Goal: Find specific page/section: Find specific page/section

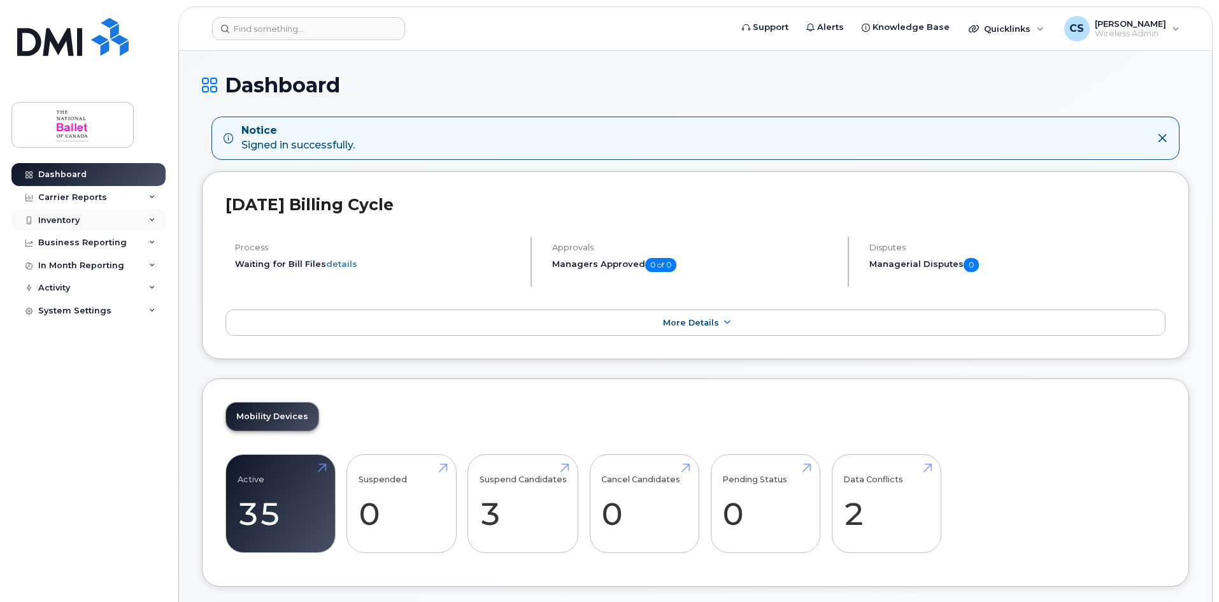
click at [62, 217] on div "Inventory" at bounding box center [58, 220] width 41 height 10
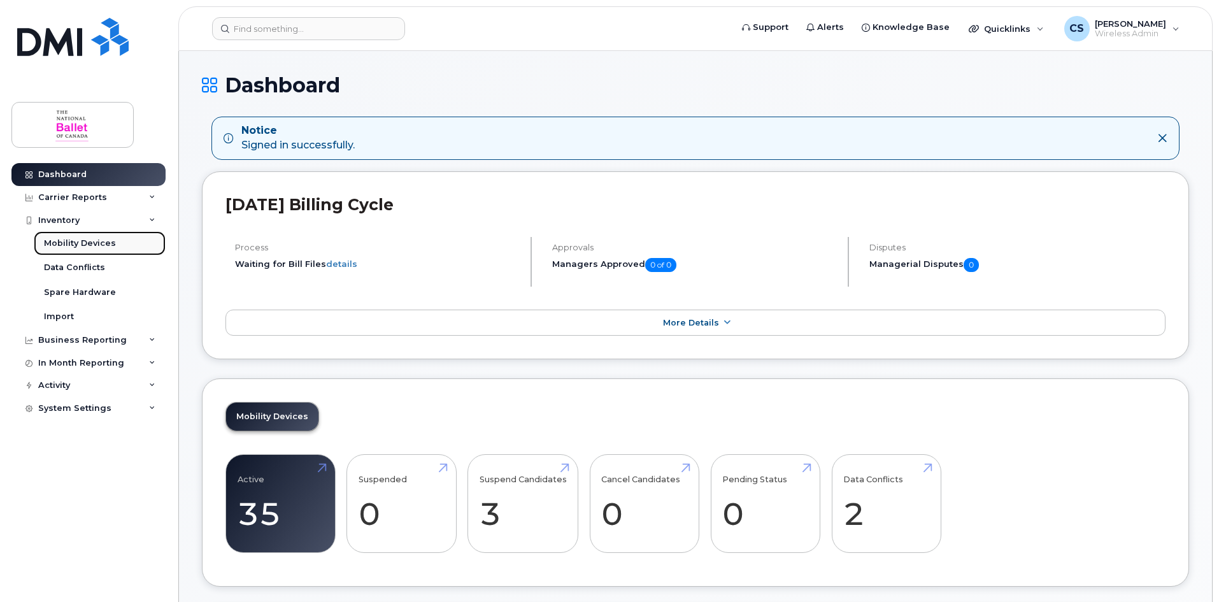
click at [74, 240] on div "Mobility Devices" at bounding box center [80, 243] width 72 height 11
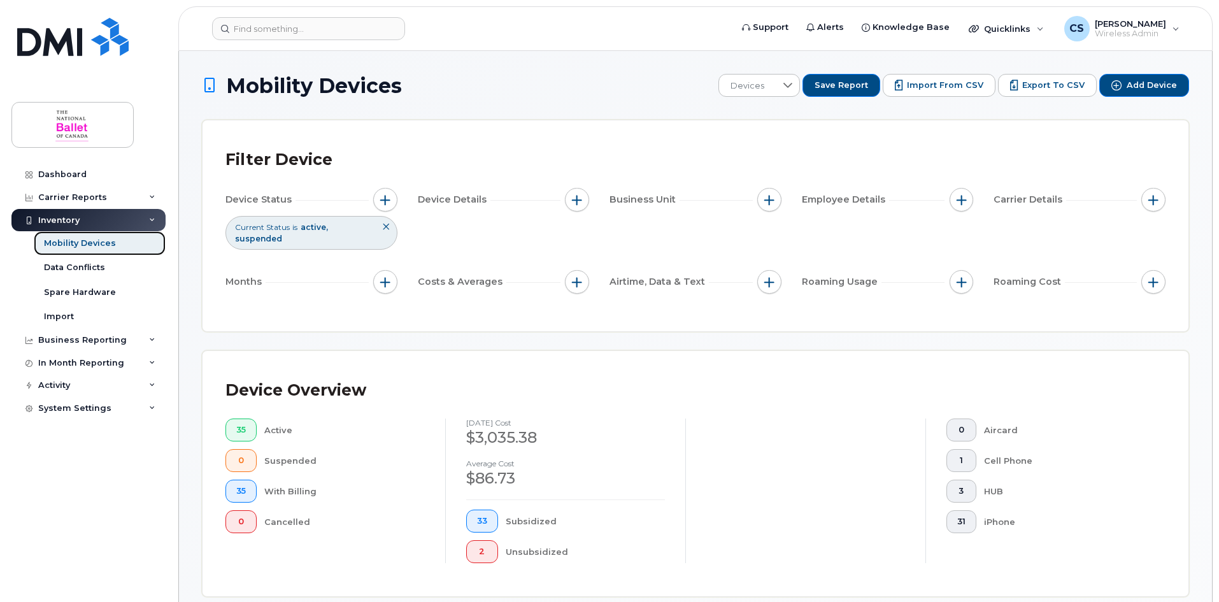
click at [106, 247] on div "Mobility Devices" at bounding box center [80, 243] width 72 height 11
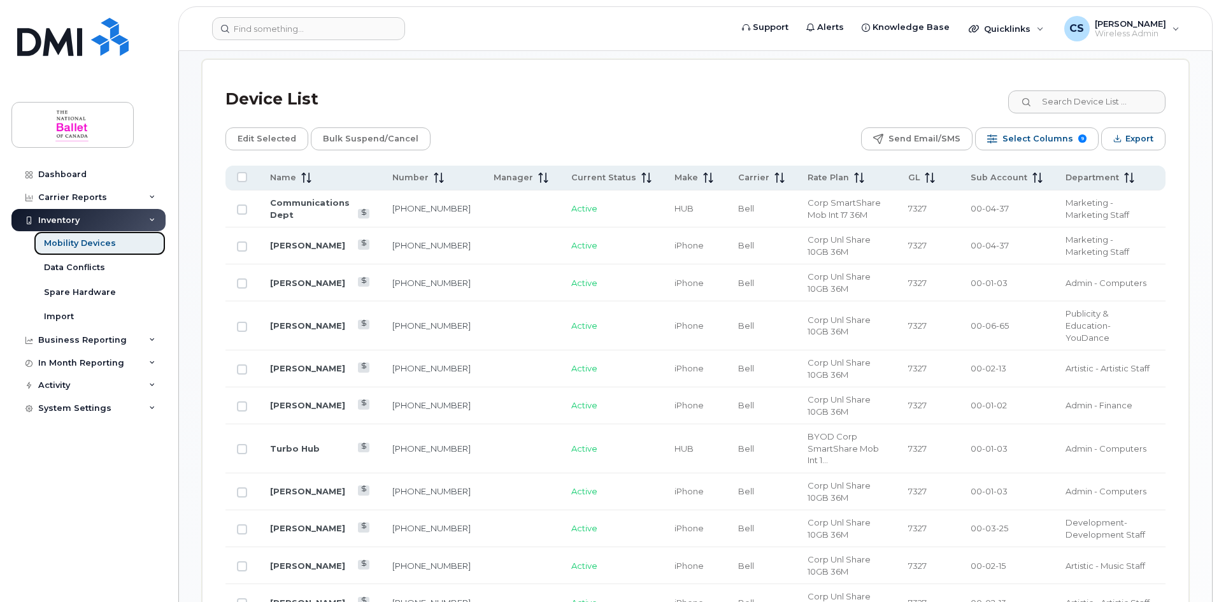
scroll to position [573, 0]
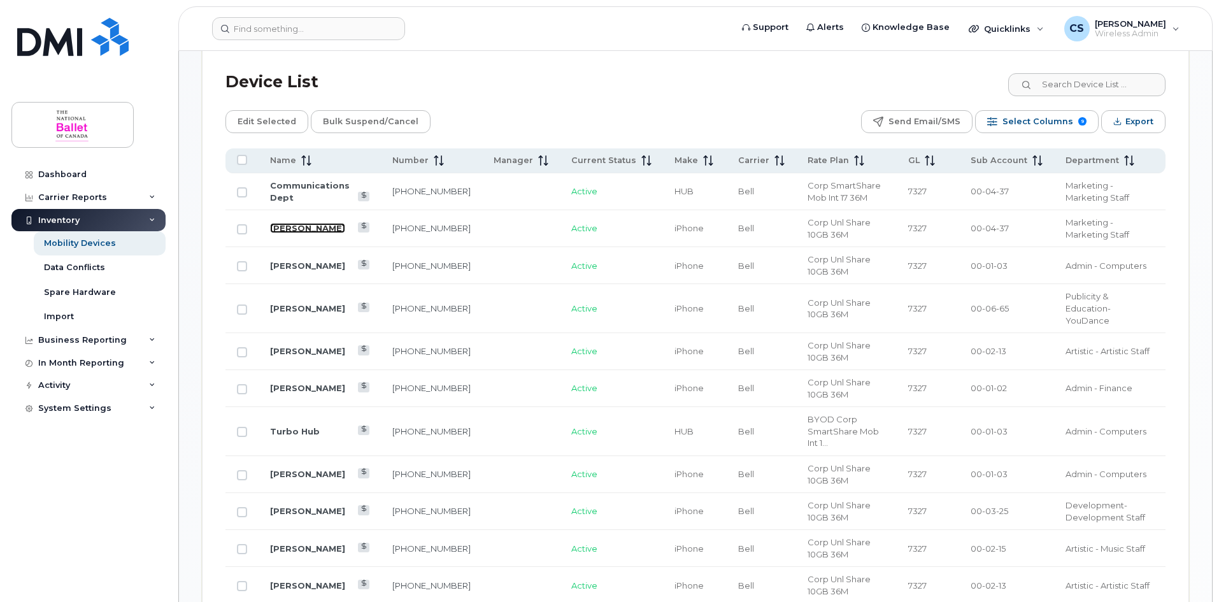
click at [311, 223] on link "[PERSON_NAME]" at bounding box center [307, 228] width 75 height 10
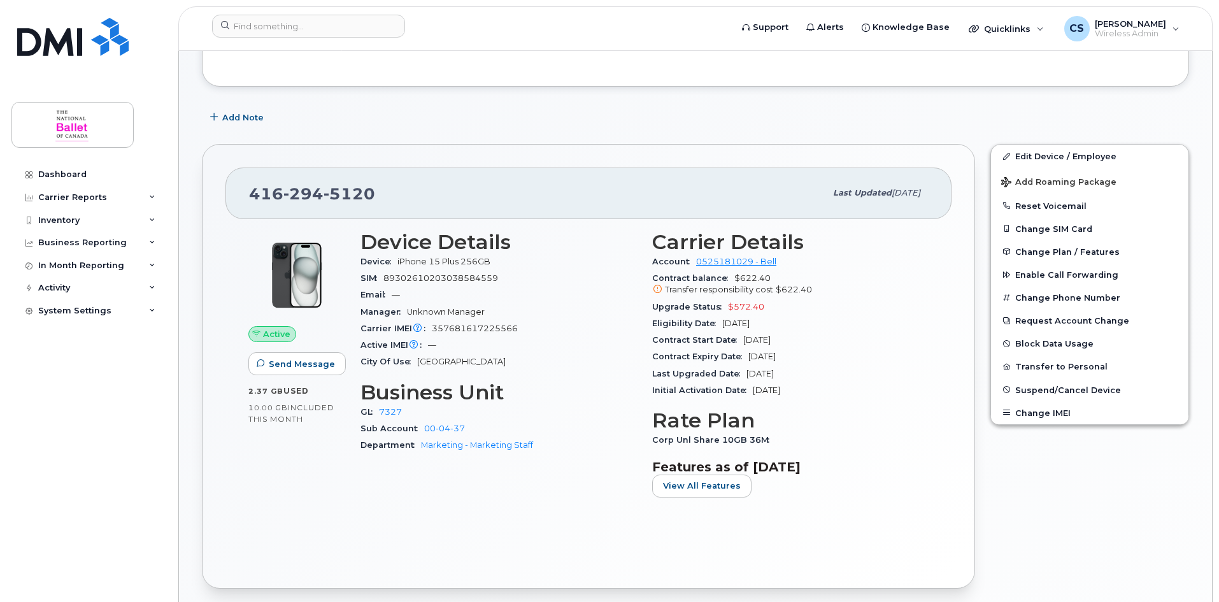
scroll to position [191, 0]
